Goal: Task Accomplishment & Management: Use online tool/utility

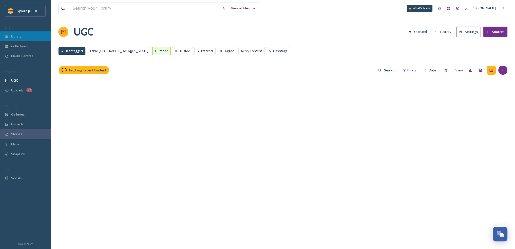
click at [25, 36] on div "Library" at bounding box center [25, 36] width 51 height 10
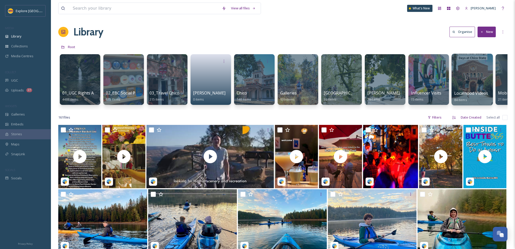
click at [468, 94] on span "Localhood Videos" at bounding box center [471, 93] width 34 height 6
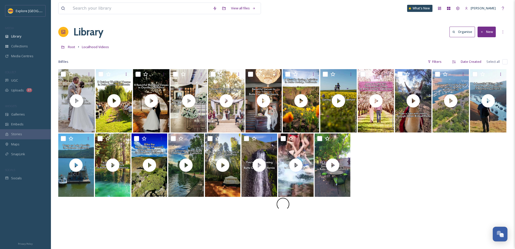
click at [488, 29] on button "New" at bounding box center [486, 32] width 18 height 10
click at [485, 43] on span "File Upload" at bounding box center [484, 43] width 17 height 5
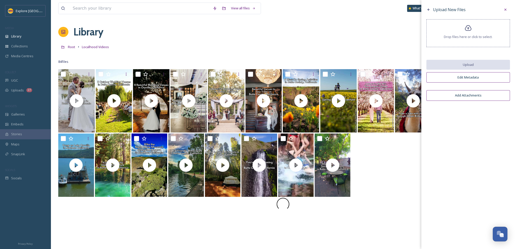
click at [468, 41] on div "Drop files here or click to select." at bounding box center [468, 33] width 84 height 28
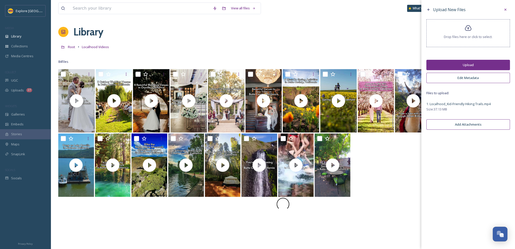
click at [465, 64] on button "Upload" at bounding box center [468, 65] width 84 height 10
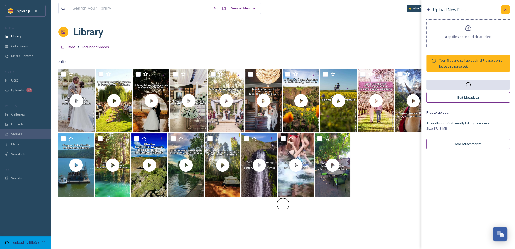
click at [504, 10] on icon at bounding box center [505, 10] width 4 height 4
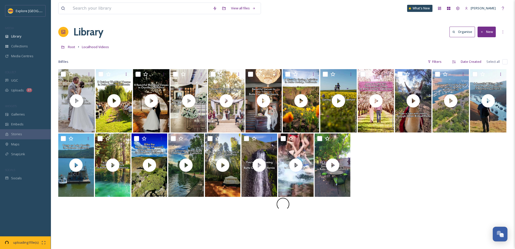
click at [44, 244] on div "uploading 1 file(s)" at bounding box center [25, 242] width 51 height 13
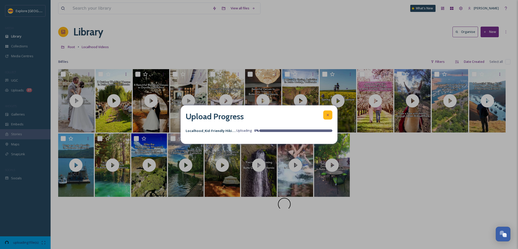
click at [328, 114] on icon at bounding box center [328, 115] width 2 height 2
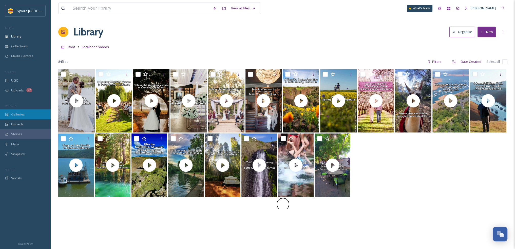
click at [25, 117] on div "Galleries" at bounding box center [25, 114] width 51 height 10
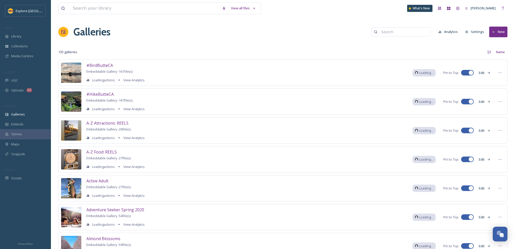
click at [405, 32] on input at bounding box center [402, 32] width 49 height 10
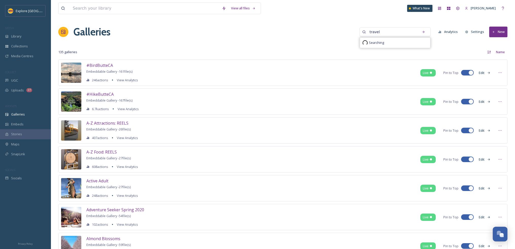
type input "travel"
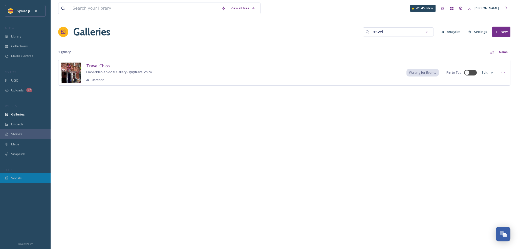
click at [23, 178] on div "Socials" at bounding box center [25, 178] width 51 height 10
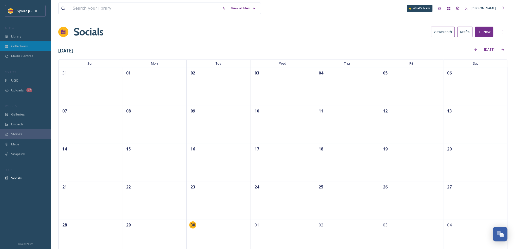
click at [22, 47] on span "Collections" at bounding box center [19, 46] width 17 height 5
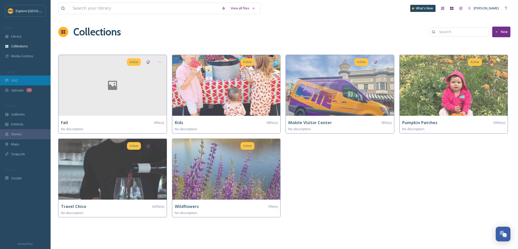
click at [24, 77] on div "UGC" at bounding box center [25, 80] width 51 height 10
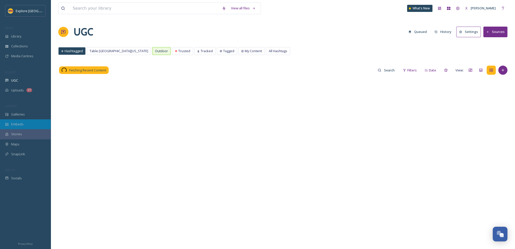
click at [21, 128] on div "Embeds" at bounding box center [25, 124] width 51 height 10
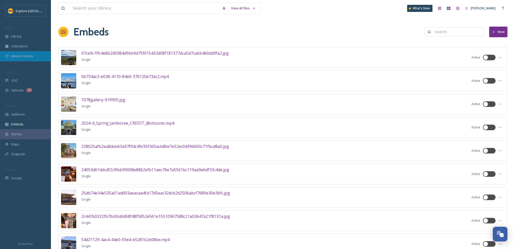
click at [22, 55] on span "Media Centres" at bounding box center [22, 56] width 22 height 5
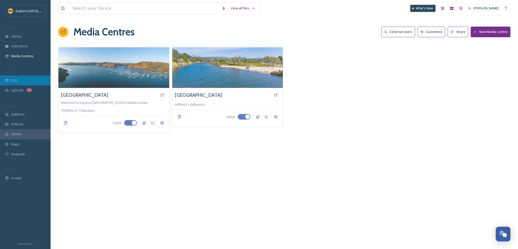
click at [17, 78] on span "UGC" at bounding box center [14, 80] width 7 height 5
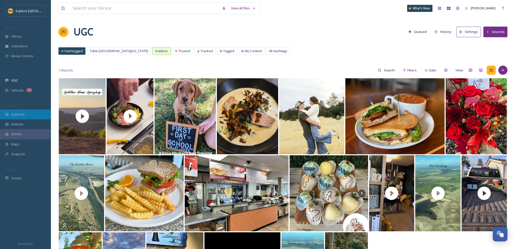
click at [22, 112] on span "Galleries" at bounding box center [18, 114] width 14 height 5
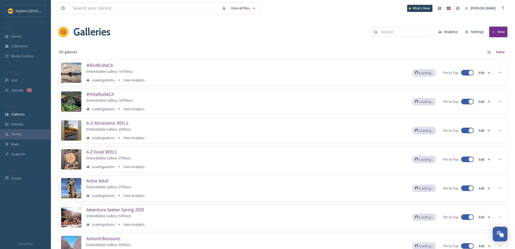
click at [394, 30] on input at bounding box center [402, 32] width 49 height 10
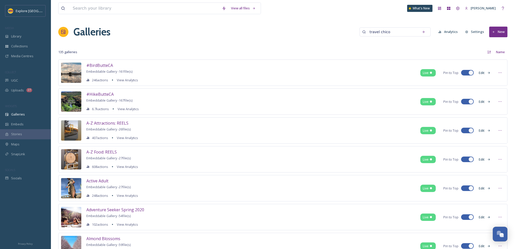
type input "travel chico"
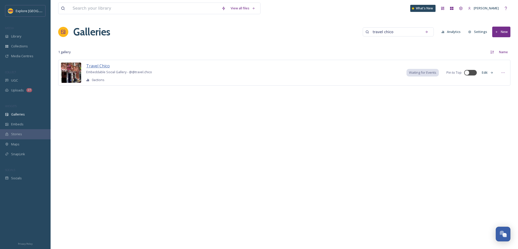
click at [97, 67] on span "Travel Chico" at bounding box center [98, 66] width 24 height 6
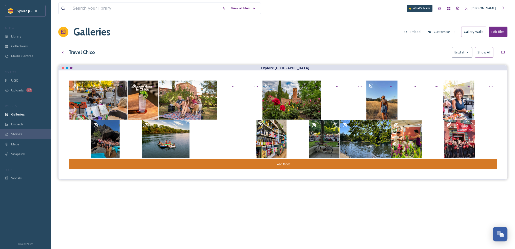
click at [416, 32] on button "Embed" at bounding box center [412, 32] width 22 height 10
click at [317, 42] on div "View all files What's New Ashley Baer Galleries Embed Customise Gallery Walls E…" at bounding box center [283, 160] width 464 height 321
click at [444, 31] on button "Customise" at bounding box center [441, 32] width 33 height 10
click at [440, 63] on div "Buttons" at bounding box center [442, 63] width 35 height 10
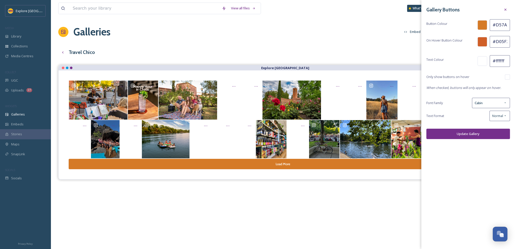
click at [388, 44] on div "View all files What's New Ashley Baer Galleries Embed Customise Gallery Walls E…" at bounding box center [283, 160] width 464 height 321
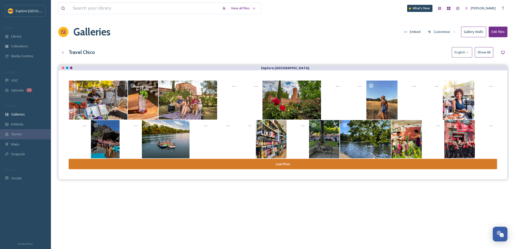
click at [436, 28] on button "Customise" at bounding box center [441, 32] width 33 height 10
click at [444, 52] on span "Thumbnails" at bounding box center [437, 53] width 18 height 5
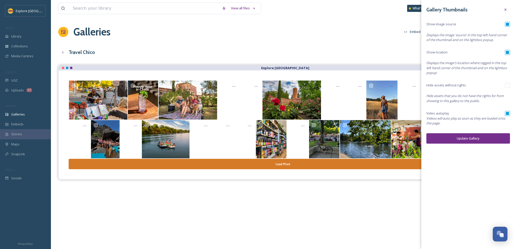
click at [507, 112] on input "checkbox" at bounding box center [506, 113] width 5 height 5
checkbox input "false"
click at [491, 138] on button "Update Gallery" at bounding box center [468, 138] width 84 height 10
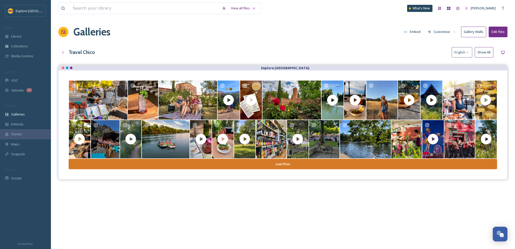
click at [445, 34] on button "Customise" at bounding box center [441, 32] width 33 height 10
click at [440, 71] on span "Lightbox" at bounding box center [434, 73] width 13 height 5
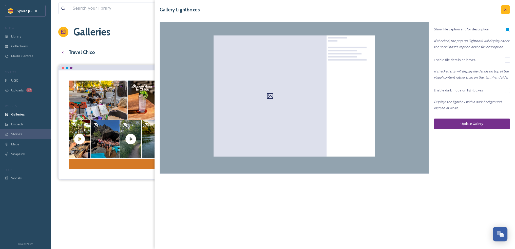
click at [507, 12] on div at bounding box center [504, 9] width 9 height 9
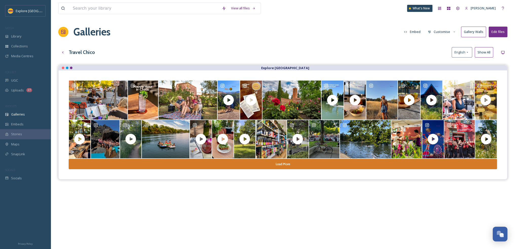
click at [444, 31] on button "Customise" at bounding box center [441, 32] width 33 height 10
click at [443, 60] on div "Buttons" at bounding box center [442, 63] width 35 height 10
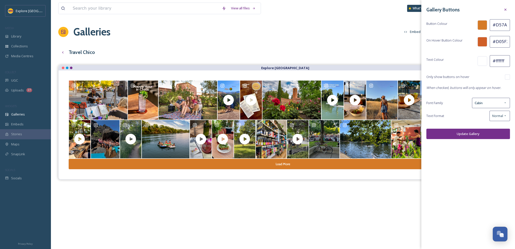
click at [395, 41] on div "View all files What's New Ashley Baer Galleries Embed Customise Gallery Walls E…" at bounding box center [283, 160] width 464 height 321
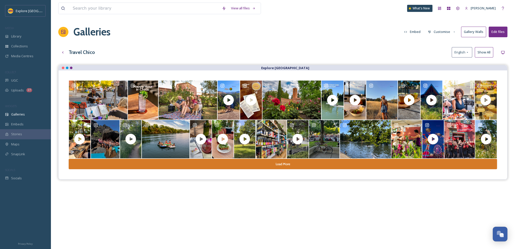
click at [444, 34] on button "Customise" at bounding box center [441, 32] width 33 height 10
click at [442, 52] on span "Thumbnails" at bounding box center [437, 53] width 18 height 5
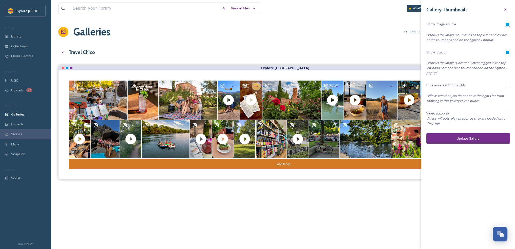
click at [506, 115] on input "checkbox" at bounding box center [506, 113] width 5 height 5
checkbox input "true"
click at [487, 138] on button "Update Gallery" at bounding box center [468, 138] width 84 height 10
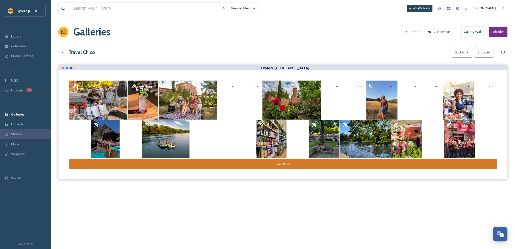
drag, startPoint x: 217, startPoint y: 36, endPoint x: 213, endPoint y: 36, distance: 4.0
click at [217, 36] on div "Galleries Embed Customise Gallery Walls Edit files" at bounding box center [282, 31] width 449 height 15
click at [444, 31] on button "Customise" at bounding box center [441, 32] width 33 height 10
click at [384, 33] on div "Galleries Embed Customise Layout Thumbnails Buttons Lightbox Template Gallery W…" at bounding box center [282, 31] width 449 height 15
click at [410, 30] on button "Embed" at bounding box center [412, 32] width 22 height 10
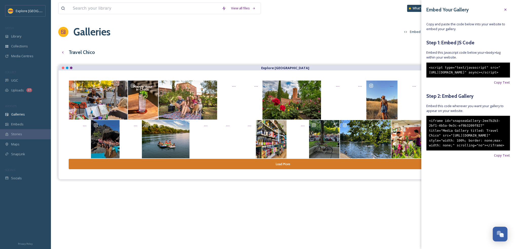
click at [346, 33] on div "Galleries Embed Customise Gallery Walls Edit files" at bounding box center [282, 31] width 449 height 15
